Goal: Task Accomplishment & Management: Use online tool/utility

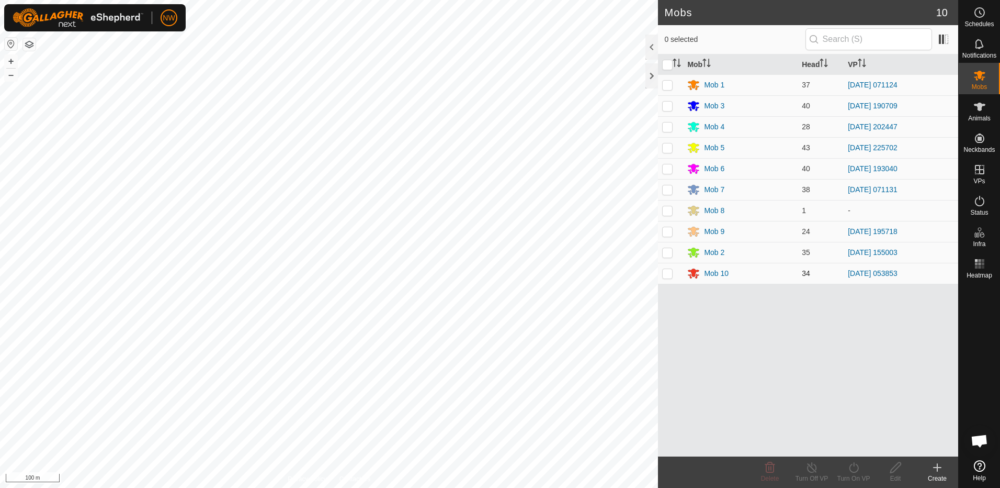
click at [670, 275] on p-checkbox at bounding box center [667, 273] width 10 height 8
checkbox input "true"
click at [813, 468] on line at bounding box center [812, 468] width 8 height 8
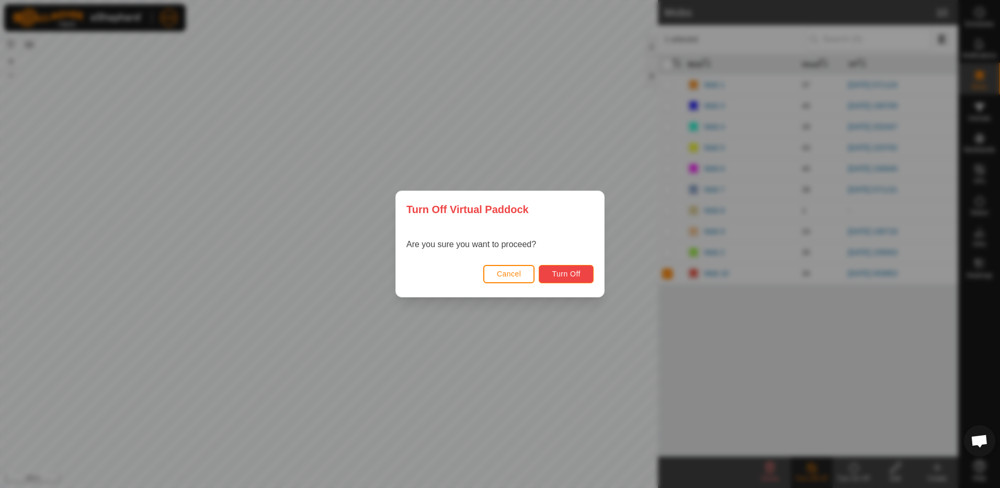
click at [578, 269] on span "Turn Off" at bounding box center [566, 273] width 29 height 8
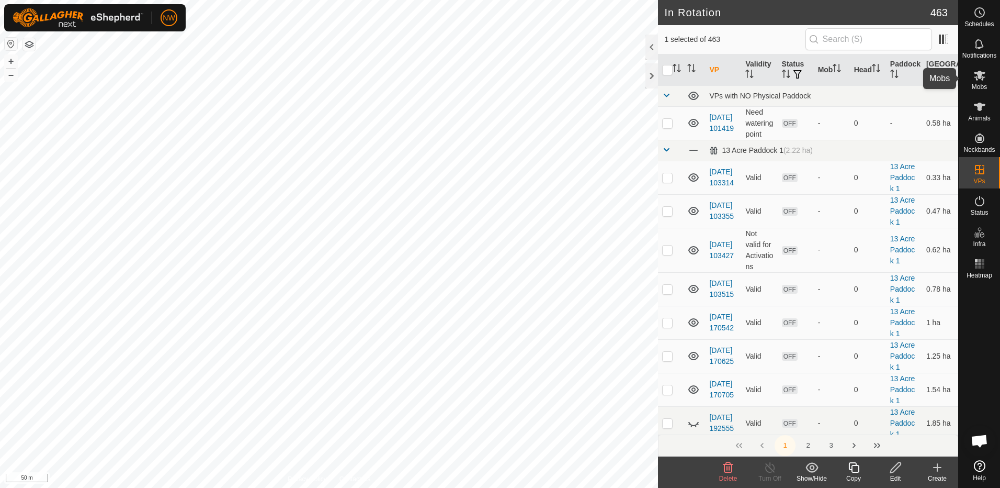
click at [979, 78] on icon at bounding box center [980, 76] width 12 height 10
checkbox input "false"
checkbox input "true"
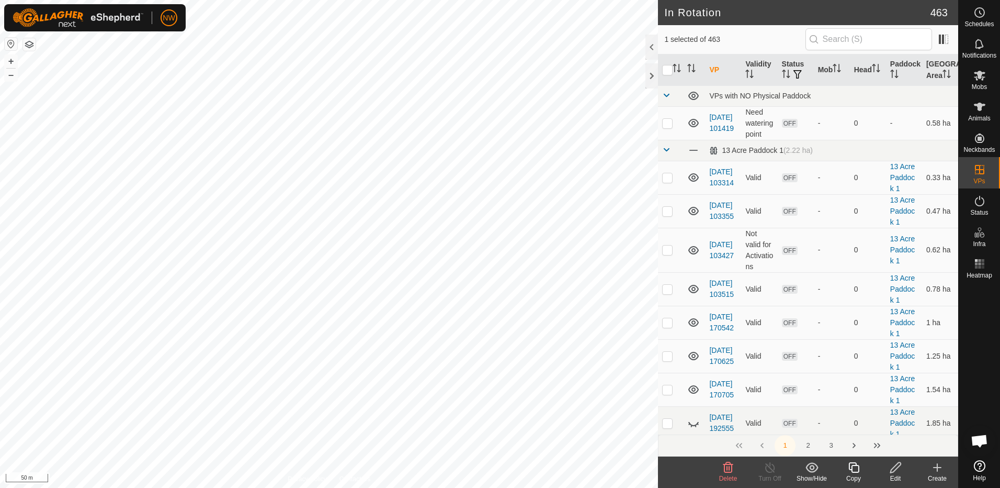
checkbox input "false"
drag, startPoint x: 984, startPoint y: 80, endPoint x: 980, endPoint y: 84, distance: 5.7
click at [984, 80] on icon at bounding box center [980, 75] width 13 height 13
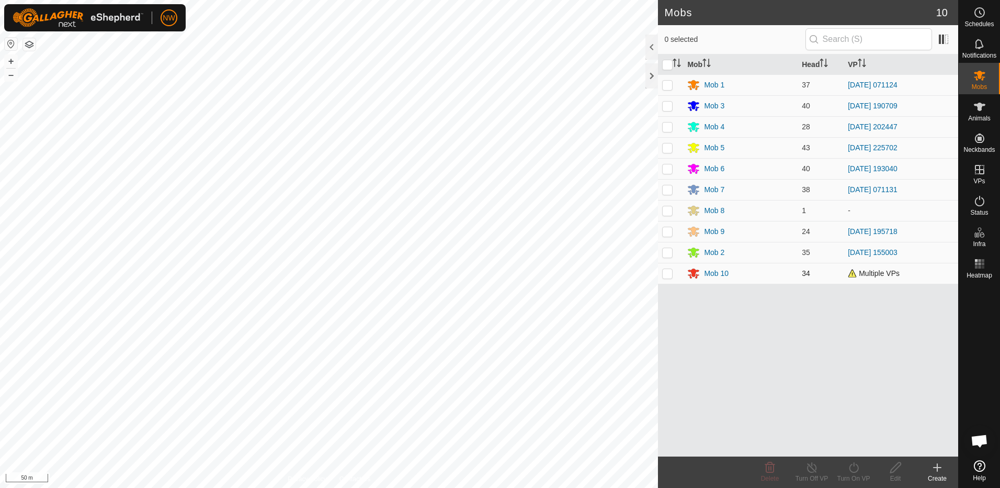
click at [666, 274] on p-checkbox at bounding box center [667, 273] width 10 height 8
checkbox input "true"
click at [855, 468] on icon at bounding box center [854, 467] width 13 height 13
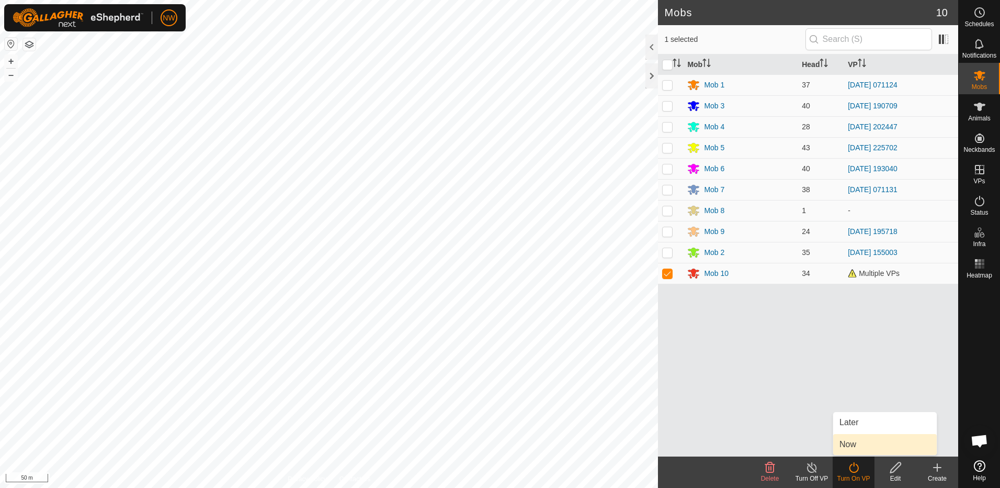
click at [853, 439] on link "Now" at bounding box center [885, 444] width 104 height 21
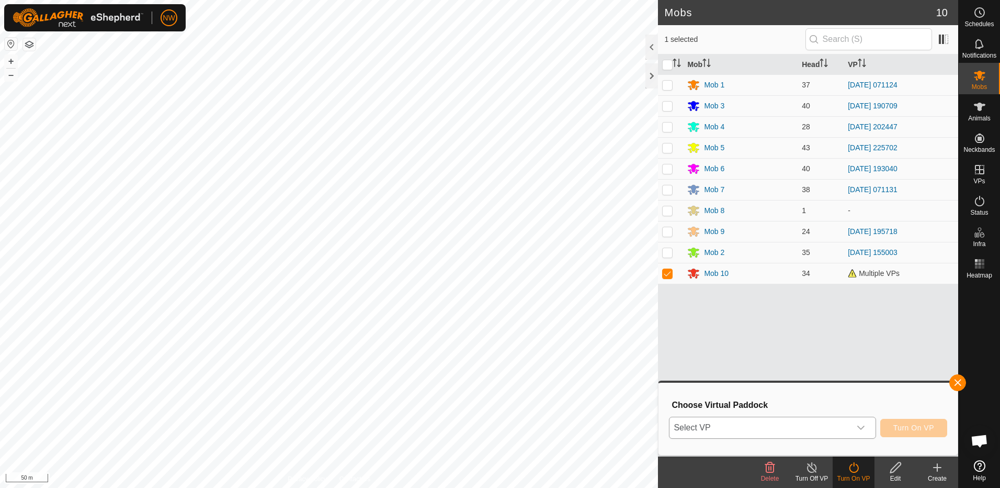
click at [865, 425] on icon "dropdown trigger" at bounding box center [861, 427] width 8 height 8
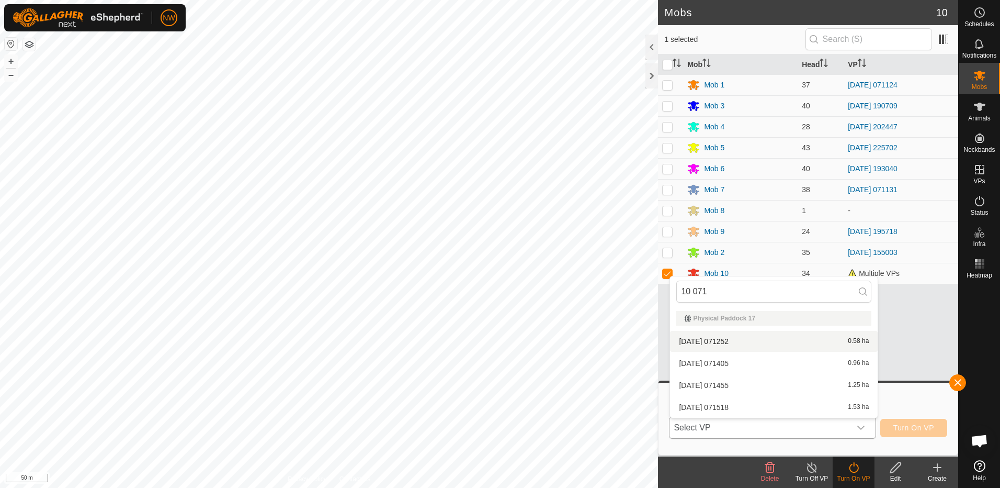
type input "10 071"
click at [729, 336] on li "[DATE] 071252 0.58 ha" at bounding box center [774, 341] width 208 height 21
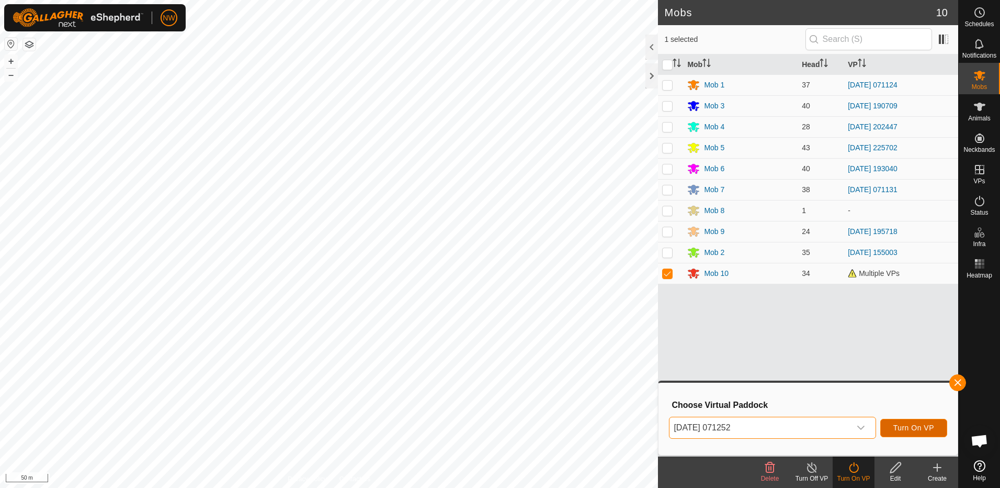
click at [907, 424] on span "Turn On VP" at bounding box center [914, 427] width 41 height 8
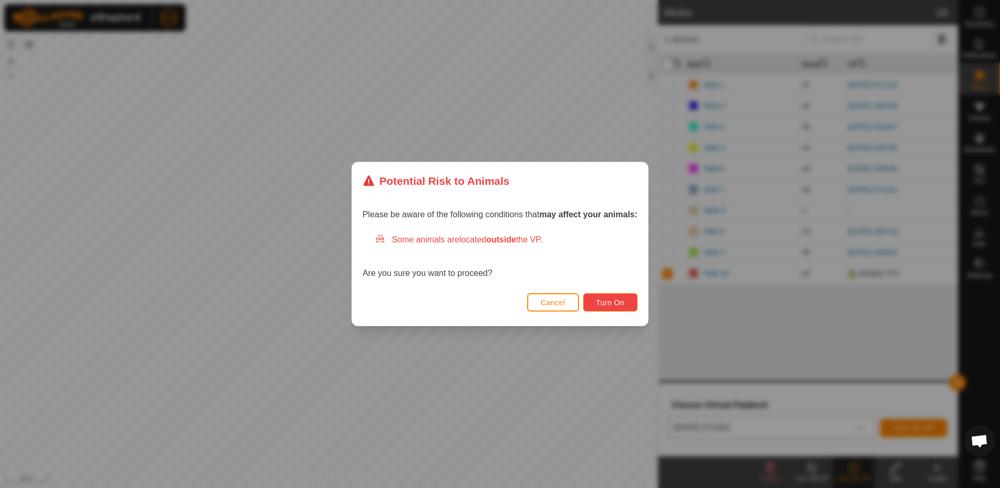
click at [603, 298] on span "Turn On" at bounding box center [610, 302] width 28 height 8
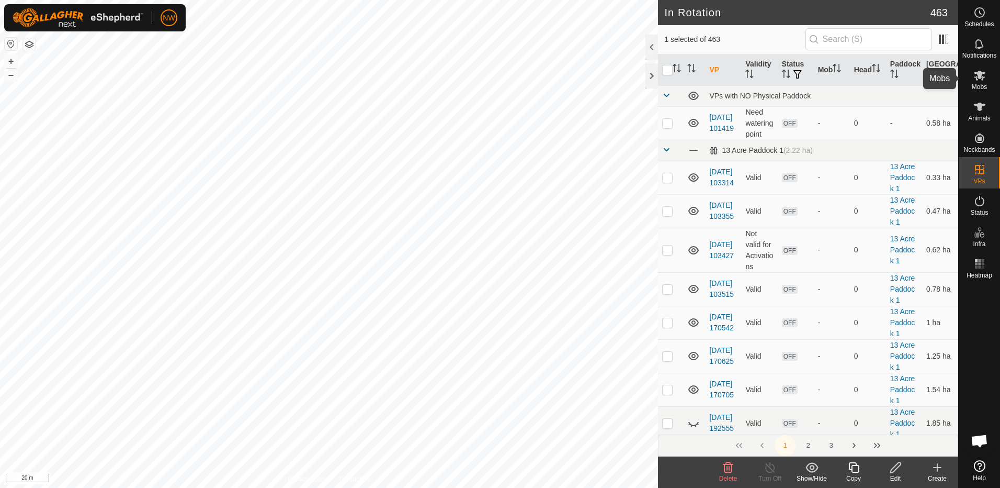
click at [987, 80] on es-mob-svg-icon at bounding box center [980, 75] width 19 height 17
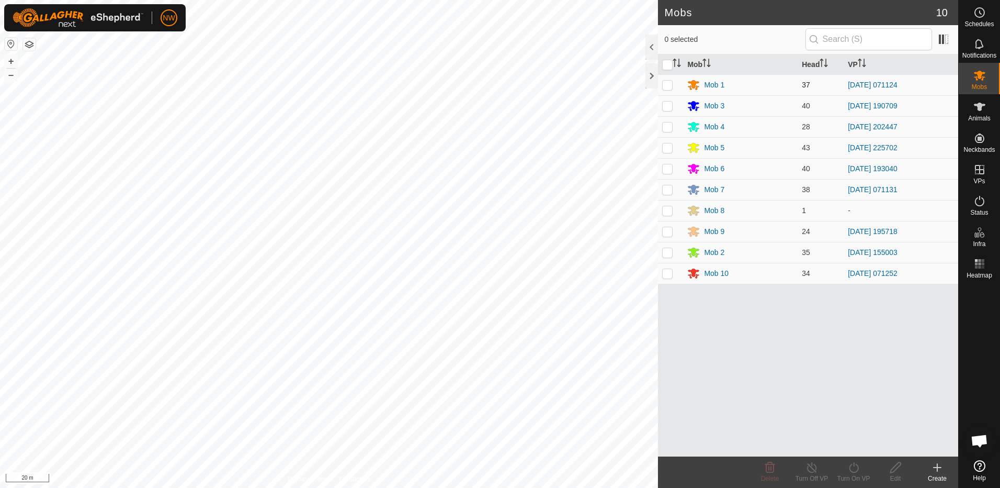
click at [668, 82] on p-checkbox at bounding box center [667, 85] width 10 height 8
checkbox input "true"
click at [813, 470] on icon at bounding box center [812, 467] width 13 height 13
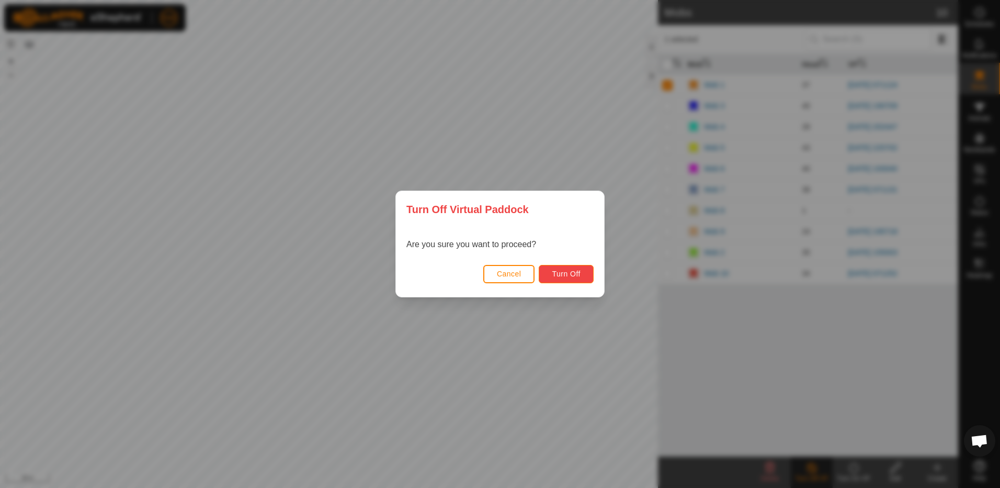
click at [566, 273] on span "Turn Off" at bounding box center [566, 273] width 29 height 8
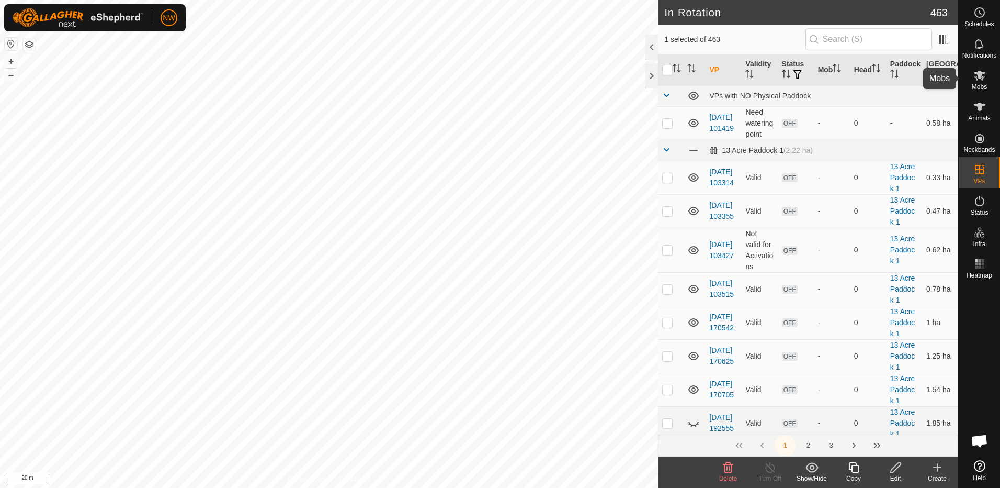
click at [985, 77] on icon at bounding box center [980, 76] width 12 height 10
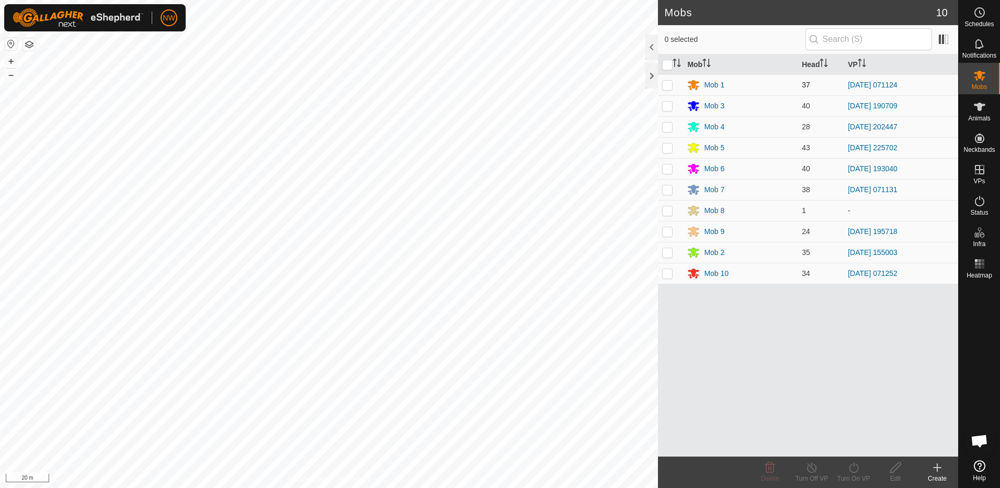
click at [665, 81] on p-checkbox at bounding box center [667, 85] width 10 height 8
checkbox input "true"
click at [854, 469] on icon at bounding box center [854, 467] width 13 height 13
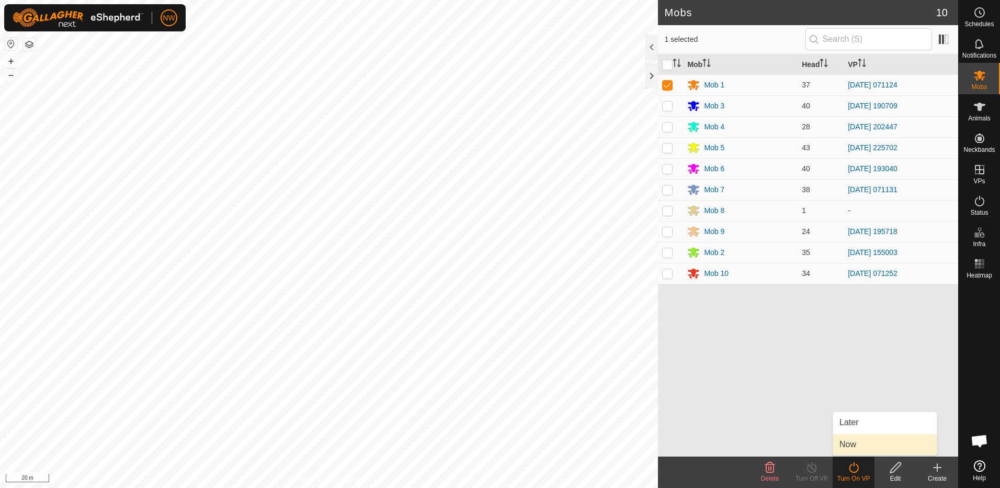
click at [859, 445] on link "Now" at bounding box center [885, 444] width 104 height 21
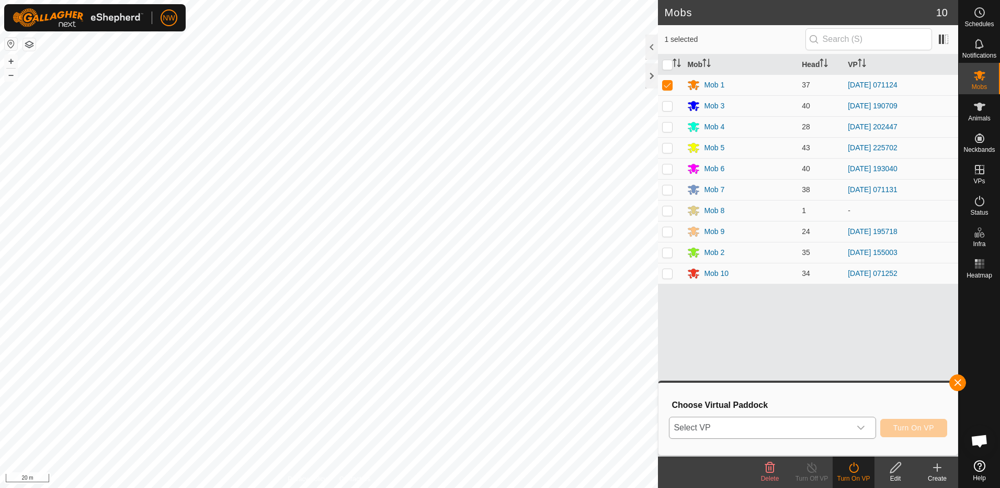
click at [864, 428] on icon "dropdown trigger" at bounding box center [860, 427] width 7 height 4
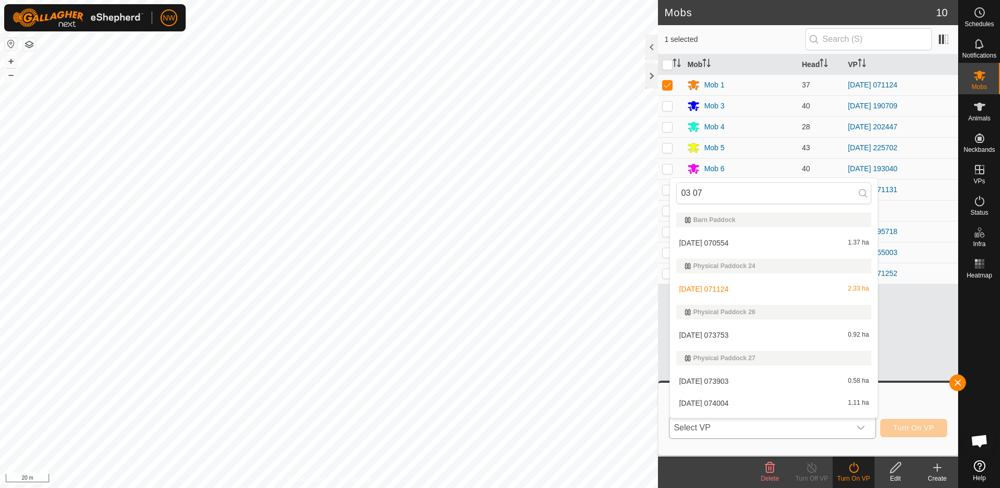
scroll to position [18, 0]
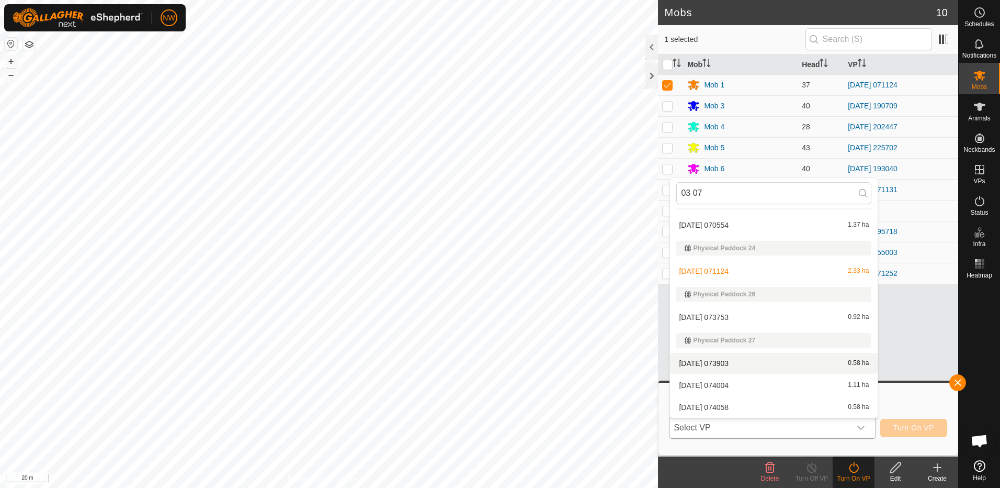
type input "03 07"
click at [726, 358] on li "[DATE] 073903 0.58 ha" at bounding box center [774, 363] width 208 height 21
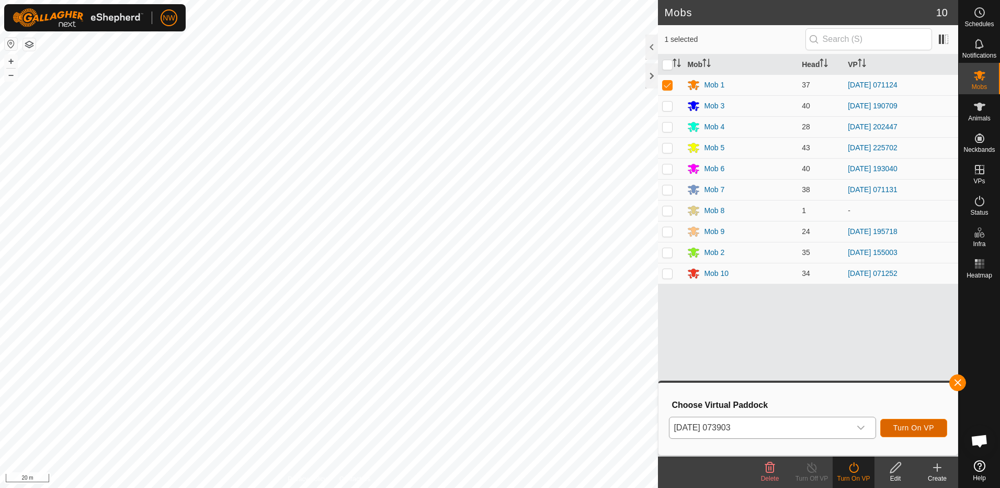
click at [918, 429] on span "Turn On VP" at bounding box center [914, 427] width 41 height 8
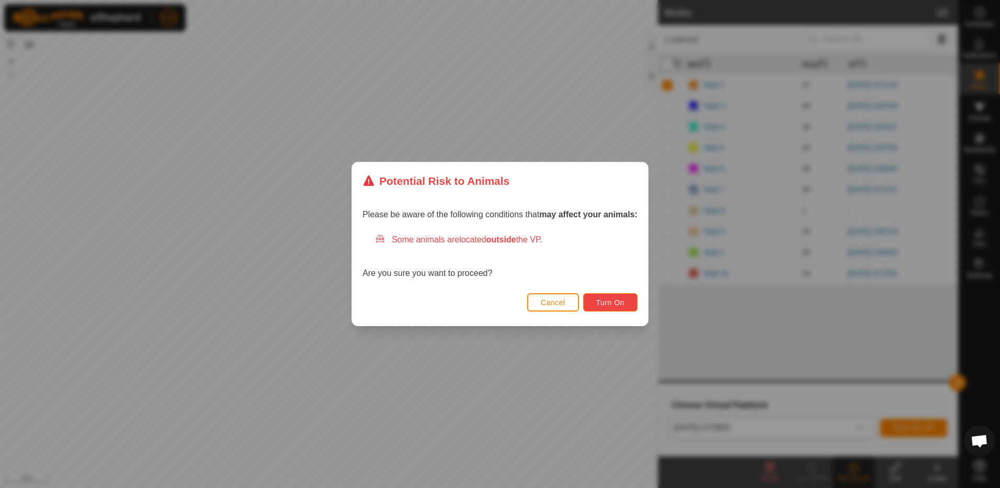
click at [619, 300] on span "Turn On" at bounding box center [610, 302] width 28 height 8
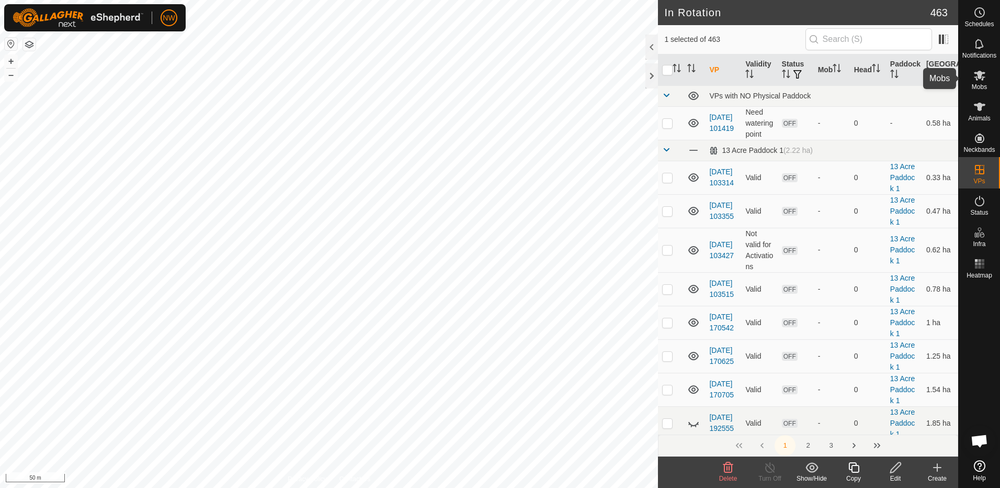
click at [984, 79] on icon at bounding box center [980, 75] width 13 height 13
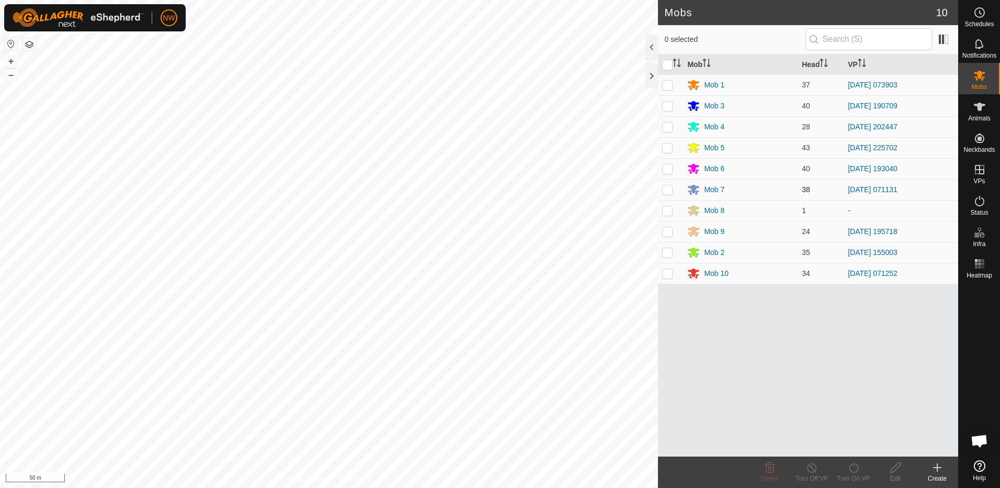
click at [669, 189] on p-checkbox at bounding box center [667, 189] width 10 height 8
checkbox input "true"
click at [810, 468] on icon at bounding box center [812, 467] width 13 height 13
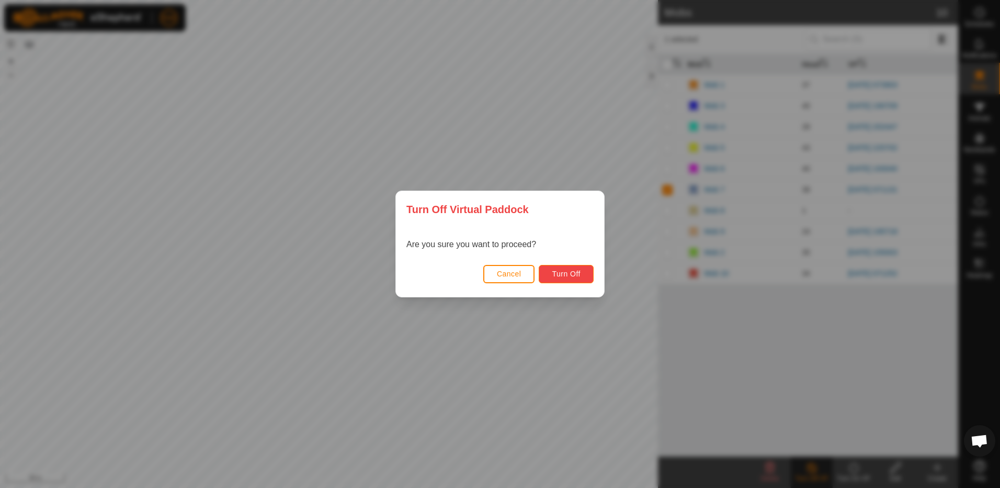
click at [575, 275] on span "Turn Off" at bounding box center [566, 273] width 29 height 8
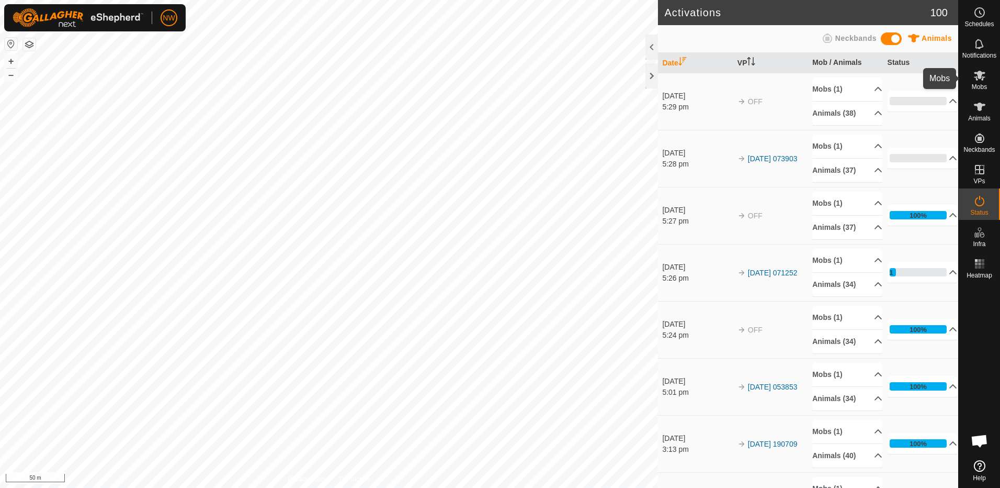
click at [976, 77] on icon at bounding box center [980, 76] width 12 height 10
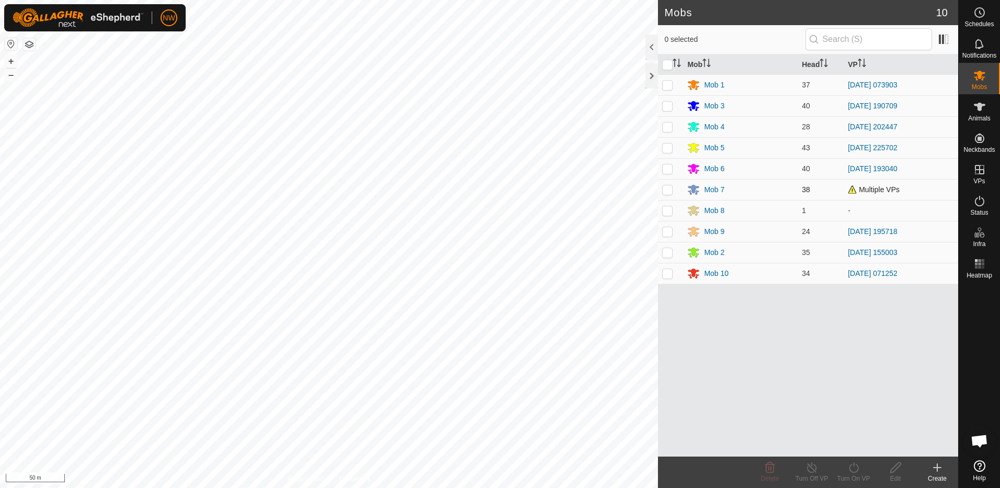
click at [668, 190] on p-checkbox at bounding box center [667, 189] width 10 height 8
checkbox input "true"
click at [852, 467] on icon at bounding box center [854, 467] width 13 height 13
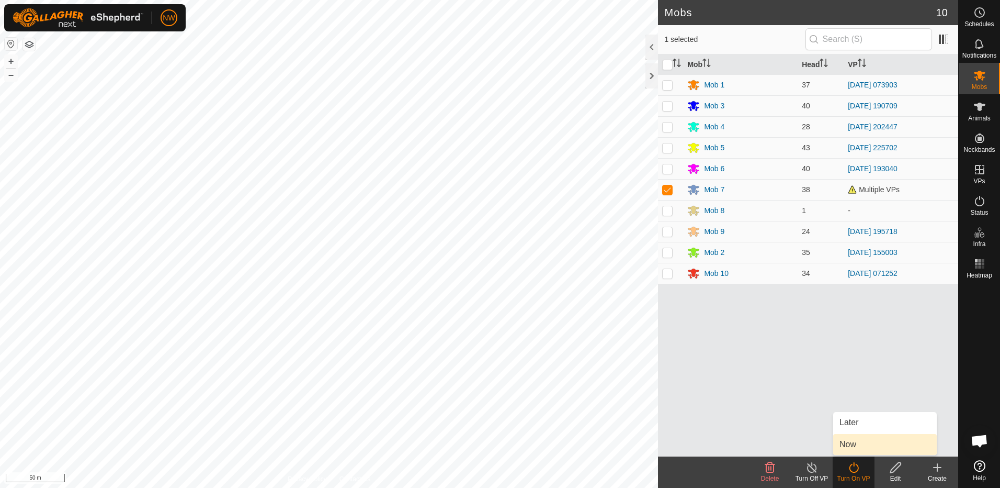
click at [850, 446] on link "Now" at bounding box center [885, 444] width 104 height 21
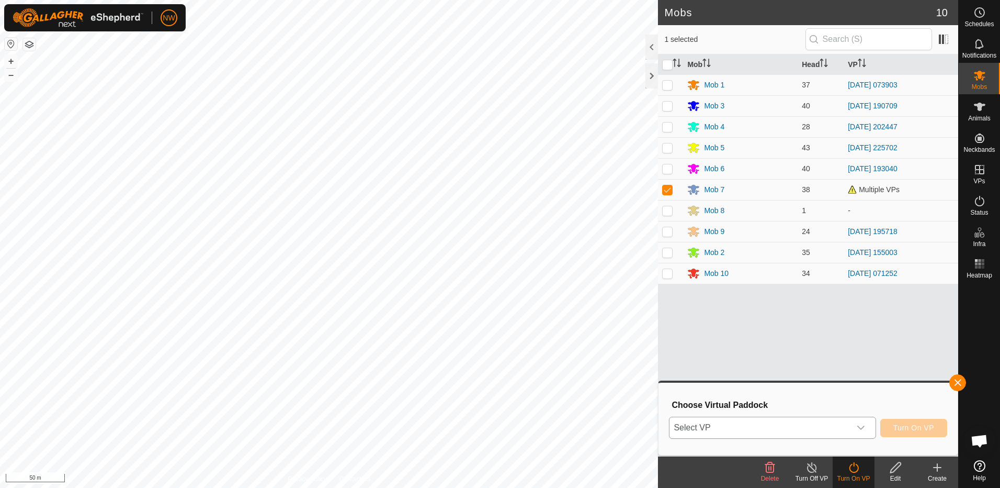
click at [861, 426] on icon "dropdown trigger" at bounding box center [861, 427] width 8 height 8
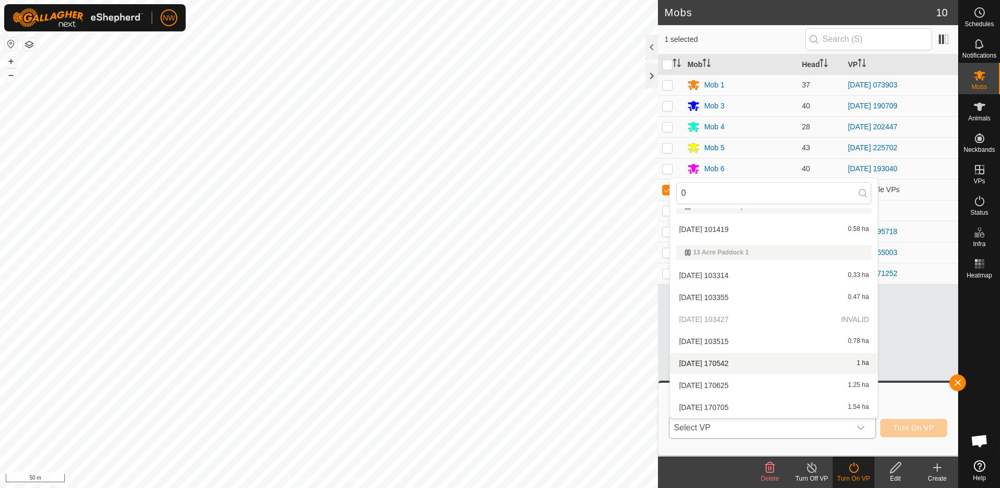
scroll to position [0, 0]
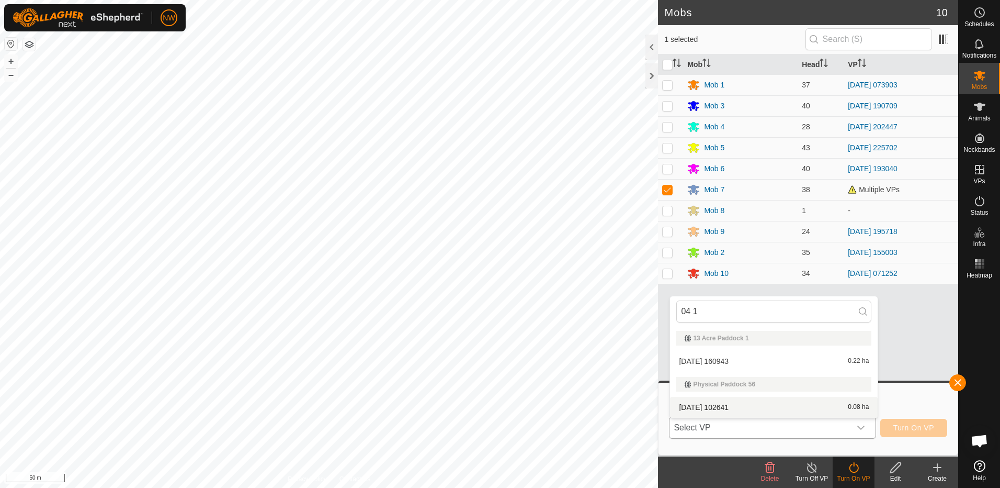
type input "04 1"
click at [728, 405] on li "[DATE] 102641 0.08 ha" at bounding box center [774, 407] width 208 height 21
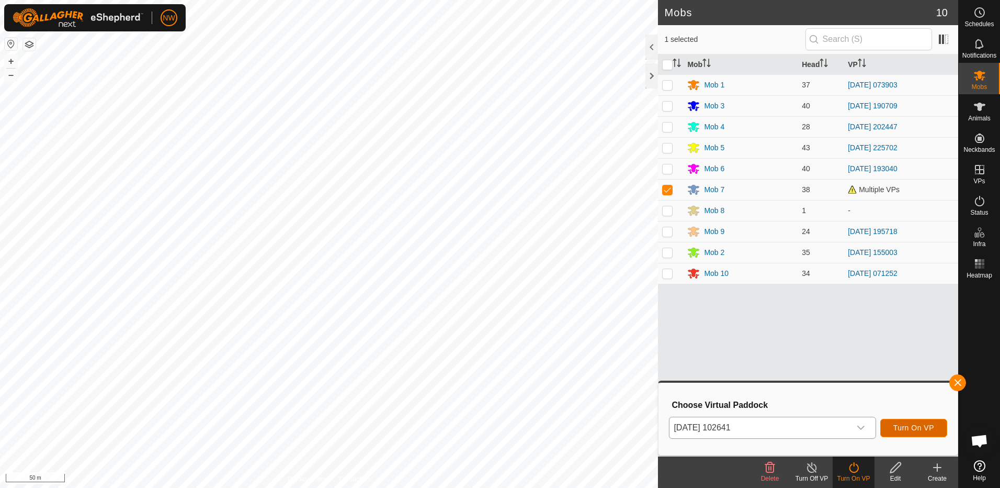
click at [916, 426] on span "Turn On VP" at bounding box center [914, 427] width 41 height 8
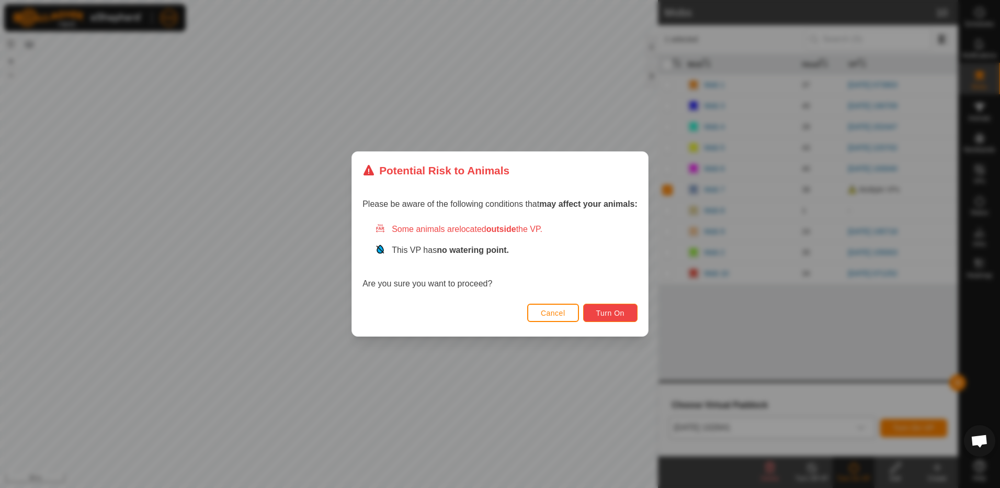
click at [620, 307] on button "Turn On" at bounding box center [610, 312] width 54 height 18
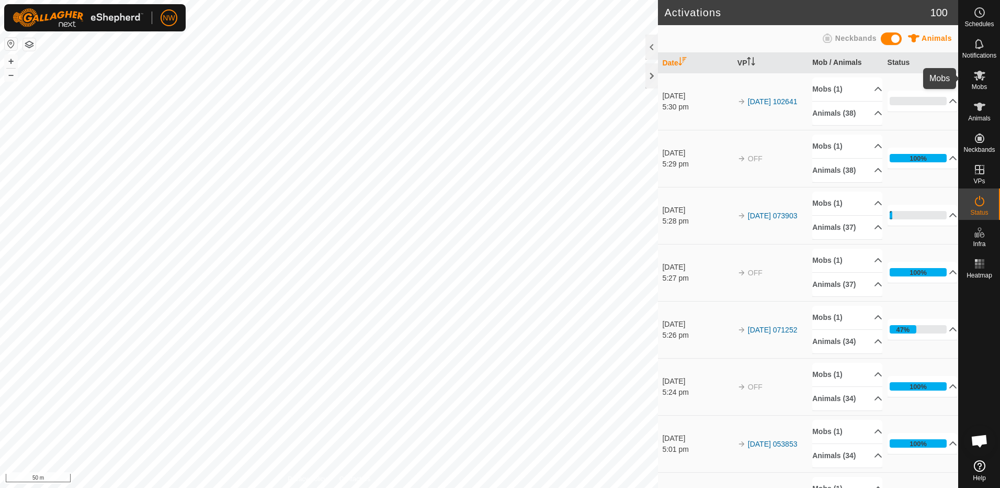
click at [981, 80] on icon at bounding box center [980, 76] width 12 height 10
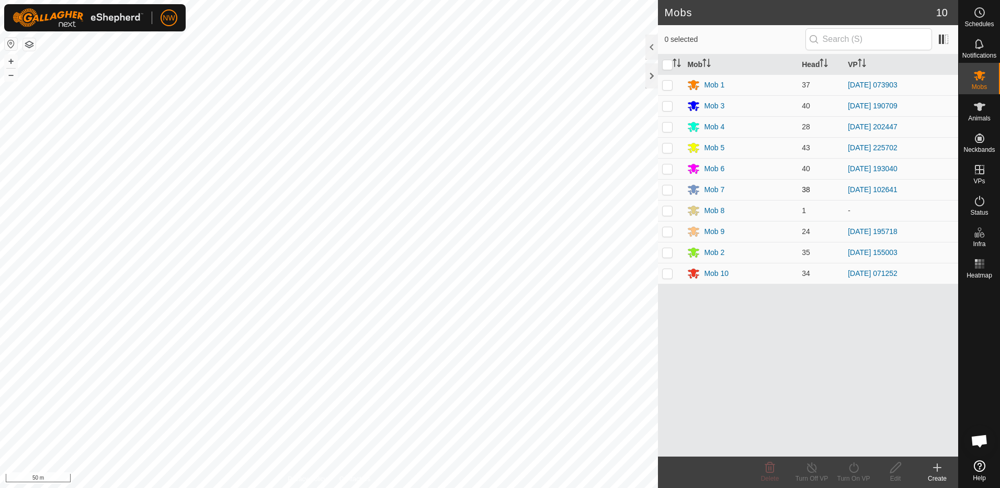
click at [667, 189] on p-checkbox at bounding box center [667, 189] width 10 height 8
checkbox input "true"
click at [809, 468] on icon at bounding box center [812, 467] width 13 height 13
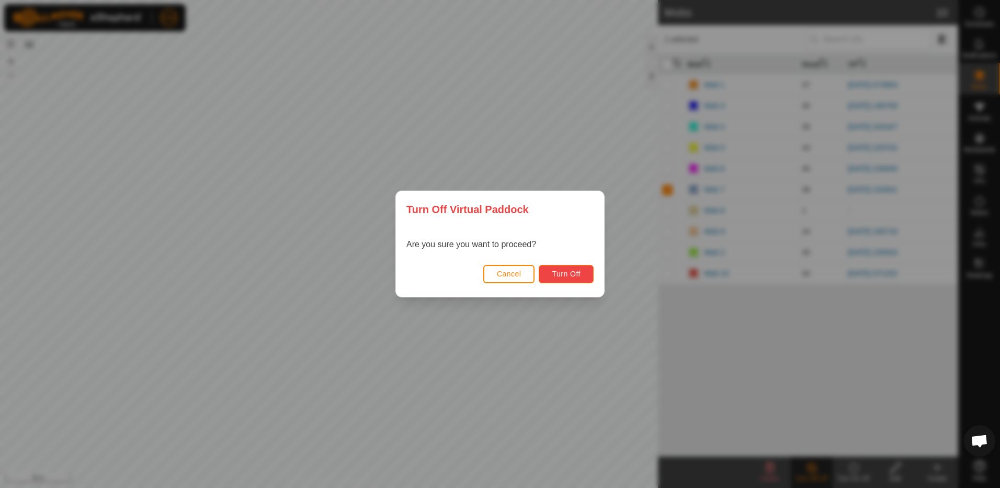
click at [572, 276] on span "Turn Off" at bounding box center [566, 273] width 29 height 8
